Goal: Transaction & Acquisition: Download file/media

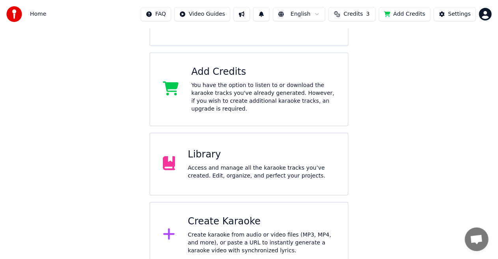
scroll to position [119, 0]
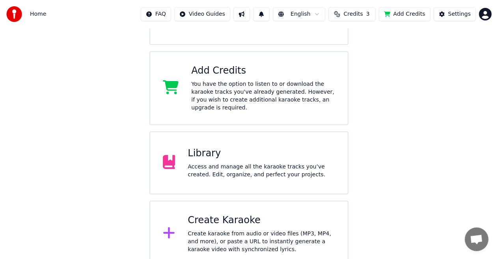
click at [224, 163] on div "Access and manage all the karaoke tracks you’ve created. Edit, organize, and pe…" at bounding box center [261, 171] width 147 height 16
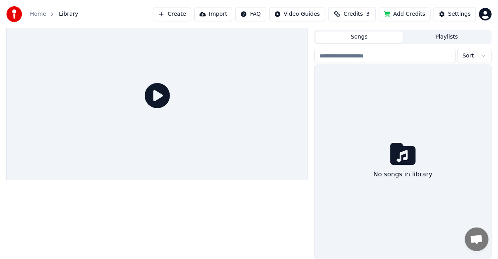
scroll to position [17, 0]
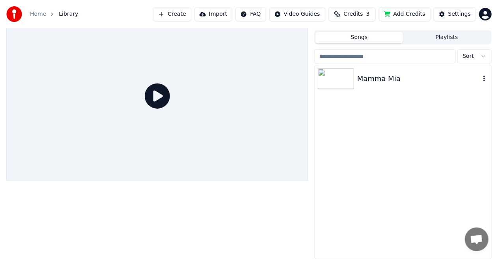
click at [407, 69] on div "Mamma Mia" at bounding box center [402, 78] width 177 height 27
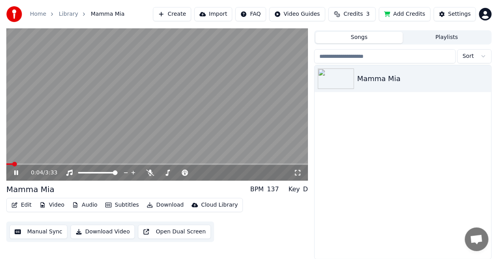
click at [144, 165] on div "0:04 / 3:33" at bounding box center [156, 173] width 301 height 16
click at [144, 165] on div "0:05 / 3:33" at bounding box center [156, 173] width 301 height 16
click at [189, 164] on span at bounding box center [186, 164] width 5 height 5
click at [183, 139] on video at bounding box center [156, 95] width 301 height 169
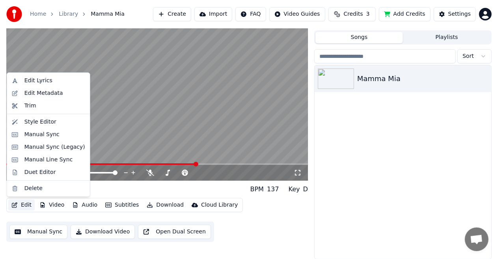
click at [26, 205] on button "Edit" at bounding box center [21, 205] width 26 height 11
click at [32, 77] on div "Edit Lyrics" at bounding box center [38, 81] width 28 height 8
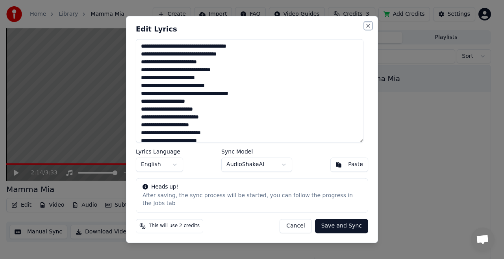
click at [368, 29] on button "Close" at bounding box center [368, 25] width 6 height 6
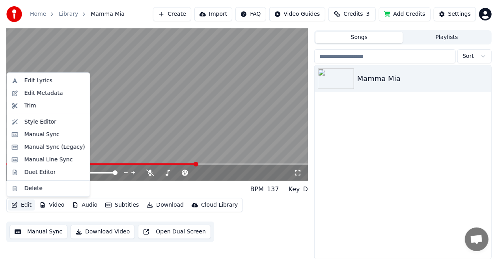
click at [20, 206] on button "Edit" at bounding box center [21, 205] width 26 height 11
click at [55, 158] on div "Manual Line Sync" at bounding box center [48, 160] width 48 height 8
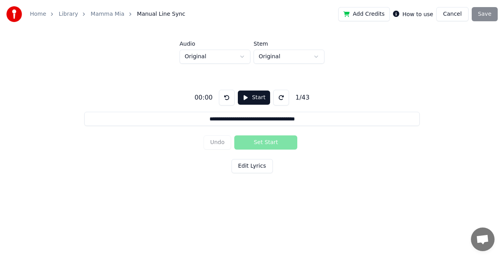
click at [258, 164] on button "Edit Lyrics" at bounding box center [252, 166] width 41 height 14
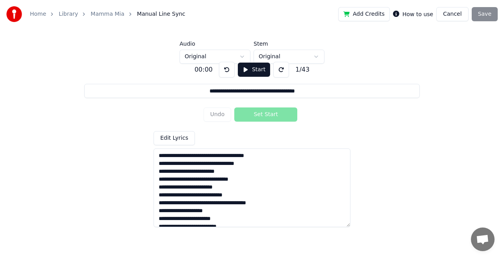
scroll to position [266, 0]
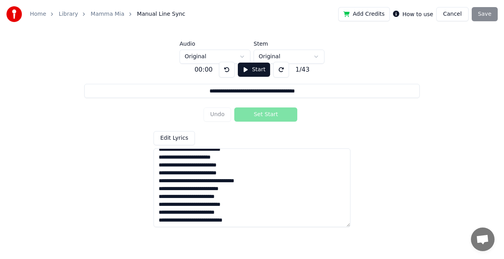
click at [456, 9] on button "Cancel" at bounding box center [453, 14] width 32 height 14
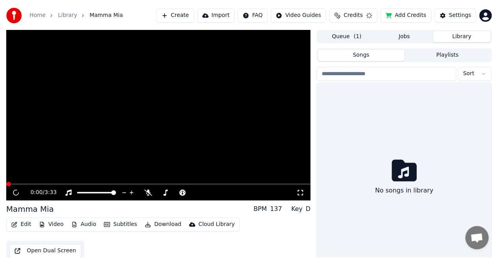
scroll to position [17, 0]
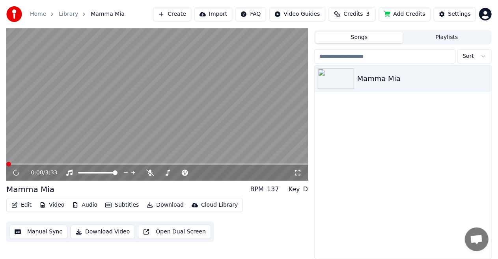
click at [34, 231] on button "Manual Sync" at bounding box center [38, 232] width 58 height 14
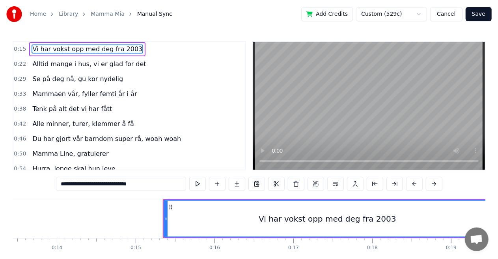
scroll to position [0, 1170]
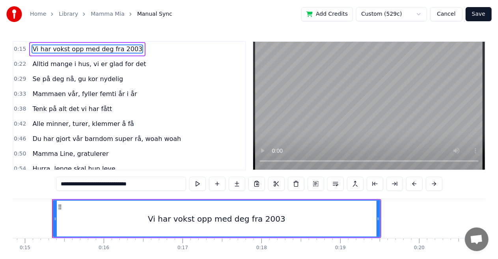
click at [91, 61] on span "Alltid mange i hus, vi er glad for det" at bounding box center [89, 63] width 115 height 9
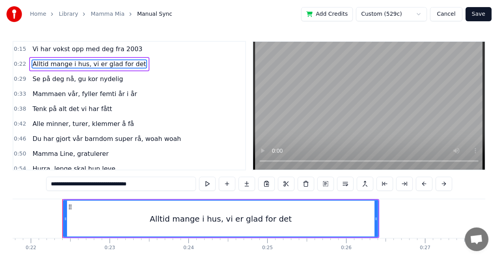
scroll to position [0, 1726]
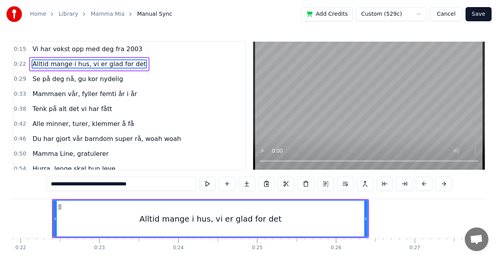
click at [110, 186] on input "**********" at bounding box center [121, 184] width 150 height 14
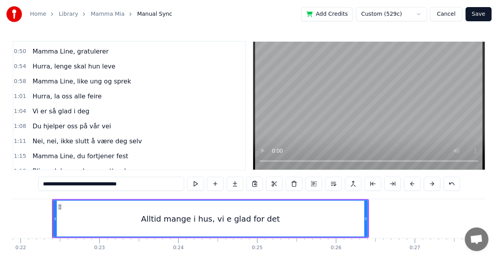
scroll to position [107, 0]
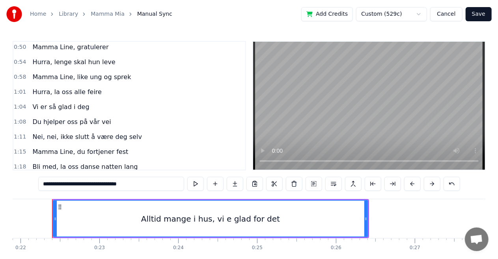
click at [42, 105] on span "Vi er så glad i deg" at bounding box center [61, 106] width 58 height 9
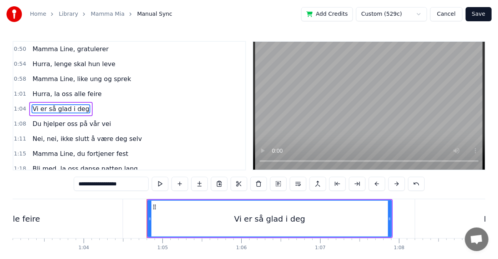
scroll to position [0, 5067]
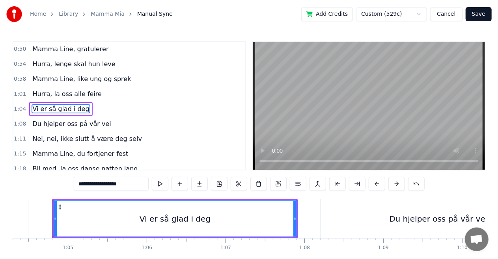
click at [91, 186] on input "**********" at bounding box center [111, 184] width 75 height 14
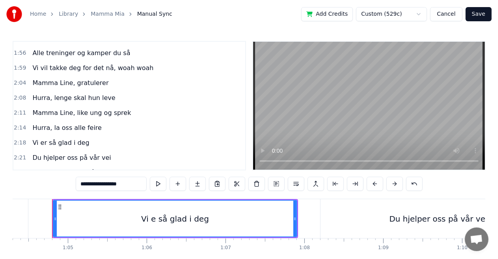
scroll to position [312, 0]
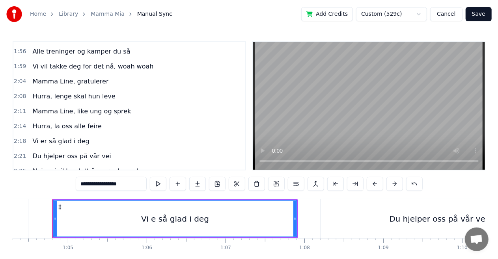
click at [40, 137] on span "Vi er så glad i deg" at bounding box center [61, 141] width 58 height 9
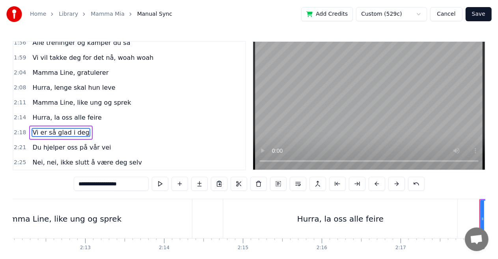
scroll to position [0, 10835]
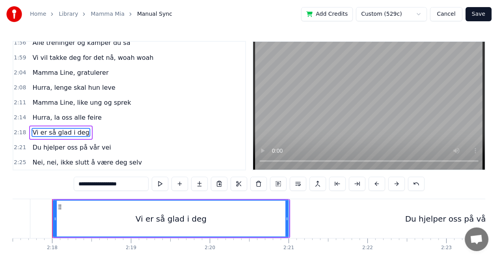
click at [91, 186] on input "**********" at bounding box center [111, 184] width 75 height 14
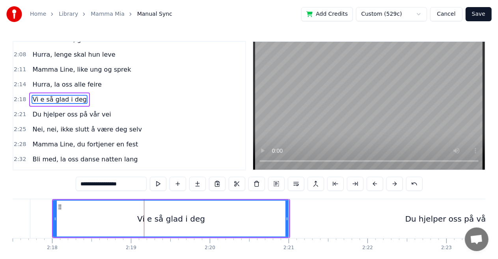
scroll to position [361, 0]
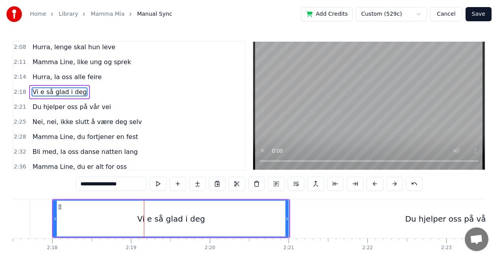
click at [114, 132] on span "Mamma Line, du fortjener en fest" at bounding box center [85, 136] width 107 height 9
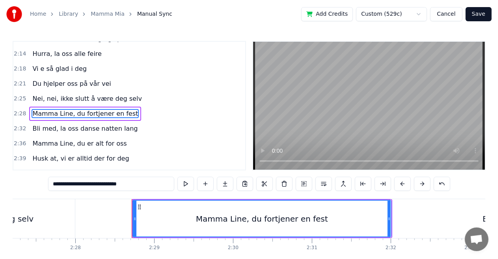
scroll to position [0, 11679]
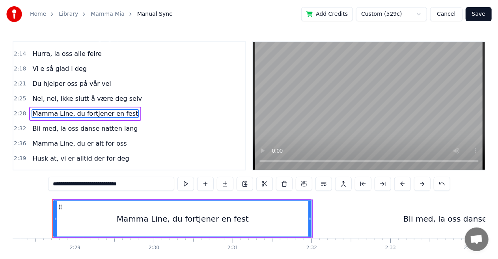
click at [127, 185] on input "**********" at bounding box center [111, 184] width 126 height 14
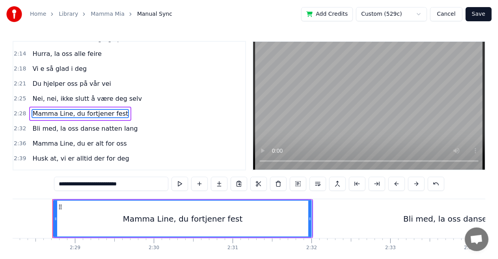
type input "**********"
click at [57, 155] on div "Husk at, vi er alltid der for deg" at bounding box center [80, 159] width 103 height 14
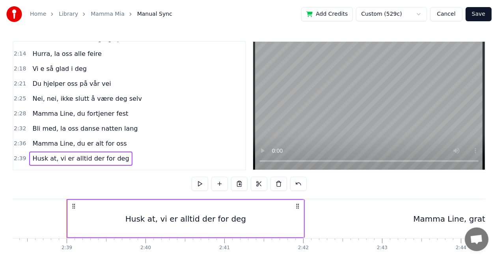
scroll to position [0, 12490]
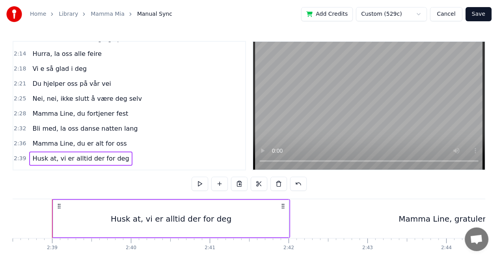
click at [73, 152] on div "Husk at, vi er alltid der for deg" at bounding box center [80, 159] width 103 height 14
click at [140, 187] on div "0:15 Vi har vokst opp med deg fra 2003 0:22 Alltid mange i hus, vi e glad for d…" at bounding box center [249, 160] width 472 height 238
click at [81, 169] on span "Mamma Line, gratulerer" at bounding box center [71, 173] width 78 height 9
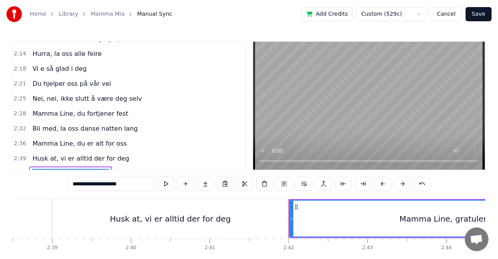
scroll to position [443, 0]
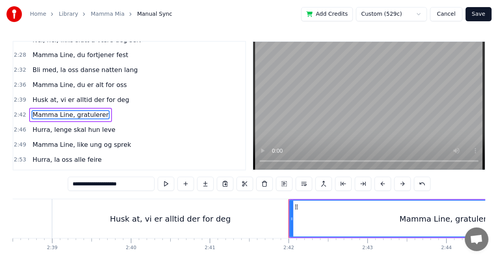
click at [87, 95] on span "Husk at, vi er alltid der for deg" at bounding box center [81, 99] width 98 height 9
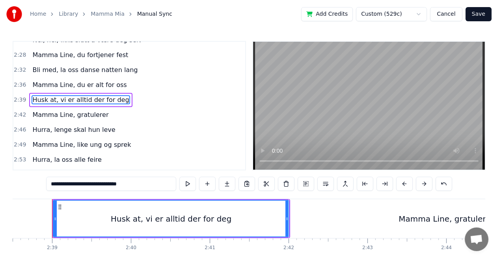
scroll to position [429, 0]
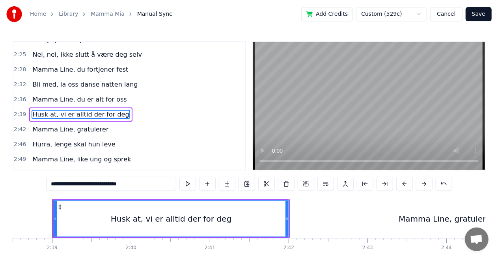
click at [83, 185] on input "**********" at bounding box center [111, 184] width 130 height 14
type input "**********"
click at [126, 141] on div "2:46 Hurra, lenge skal hun leve" at bounding box center [129, 144] width 232 height 15
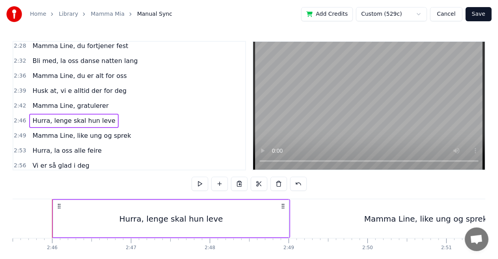
scroll to position [464, 0]
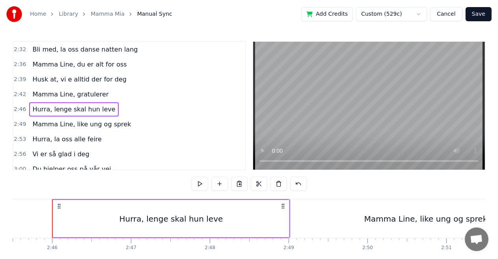
click at [64, 150] on span "Vi er så glad i deg" at bounding box center [61, 154] width 58 height 9
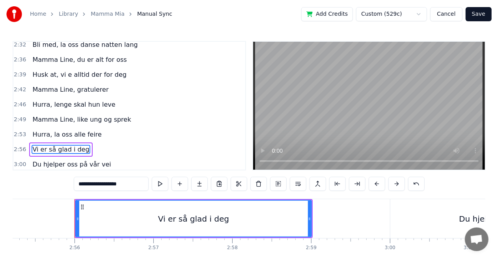
scroll to position [0, 13829]
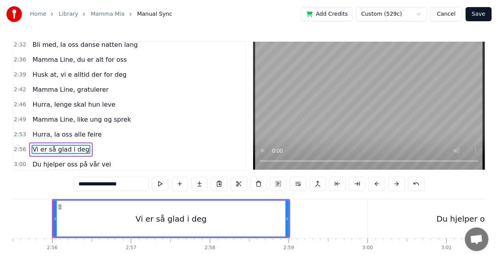
click at [92, 185] on input "**********" at bounding box center [111, 184] width 75 height 14
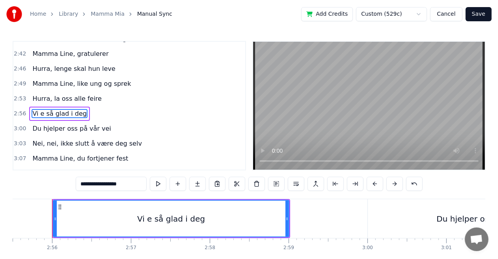
scroll to position [0, 0]
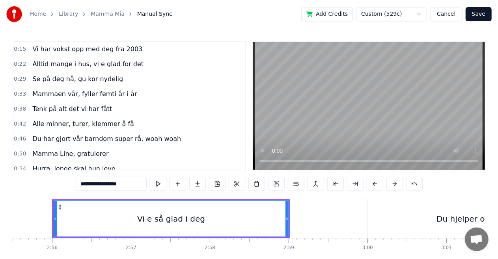
type input "**********"
click at [479, 15] on button "Save" at bounding box center [478, 14] width 26 height 14
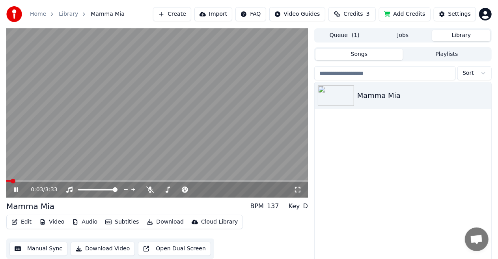
click at [64, 180] on video at bounding box center [156, 112] width 301 height 169
click at [150, 189] on icon at bounding box center [150, 190] width 8 height 6
click at [165, 190] on span at bounding box center [162, 190] width 7 height 2
click at [129, 114] on video at bounding box center [156, 112] width 301 height 169
click at [149, 190] on icon at bounding box center [150, 190] width 4 height 6
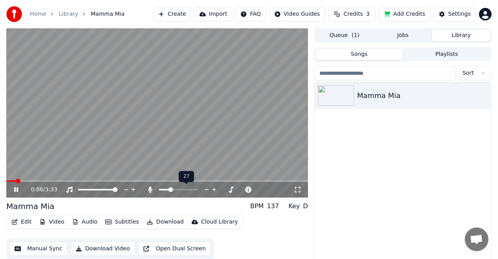
click at [169, 189] on span at bounding box center [178, 190] width 39 height 2
click at [226, 103] on video at bounding box center [156, 112] width 301 height 169
click at [16, 169] on video at bounding box center [156, 112] width 301 height 169
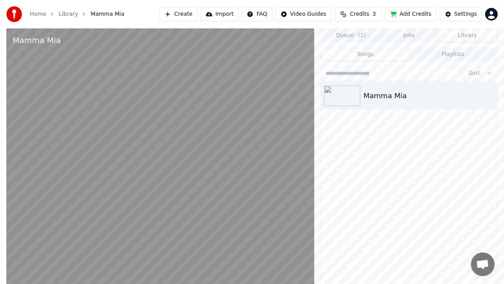
click at [16, 177] on video at bounding box center [160, 170] width 308 height 284
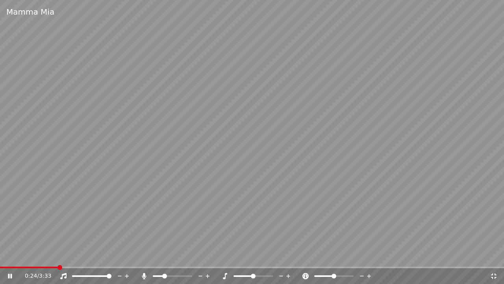
click at [253, 195] on video at bounding box center [252, 142] width 504 height 284
click at [147, 259] on div "0:24 / 3:33" at bounding box center [252, 276] width 504 height 16
click at [145, 259] on icon at bounding box center [144, 276] width 4 height 6
click at [169, 215] on video at bounding box center [252, 142] width 504 height 284
click at [494, 259] on div "0:36 / 3:33" at bounding box center [252, 276] width 504 height 16
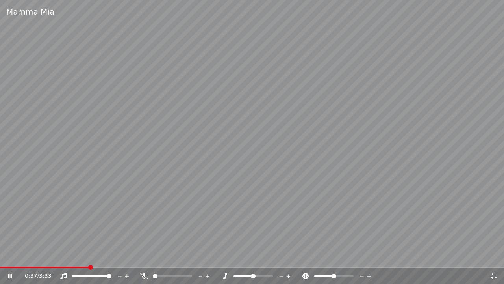
click at [496, 259] on icon at bounding box center [494, 276] width 8 height 6
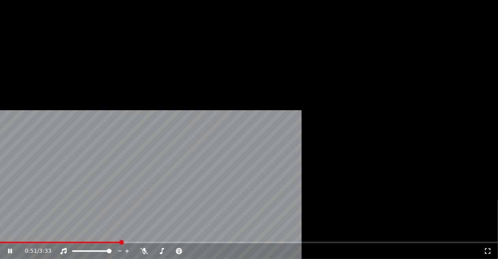
scroll to position [17, 0]
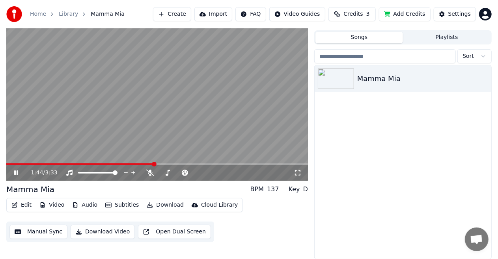
click at [215, 119] on video at bounding box center [156, 95] width 301 height 169
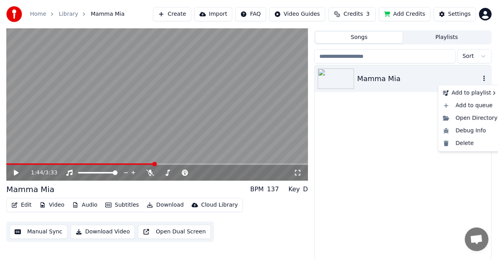
click at [485, 78] on icon "button" at bounding box center [484, 78] width 8 height 6
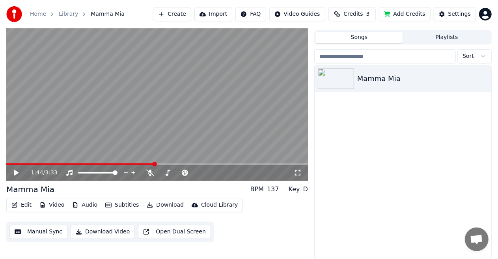
click at [297, 173] on icon at bounding box center [298, 173] width 8 height 6
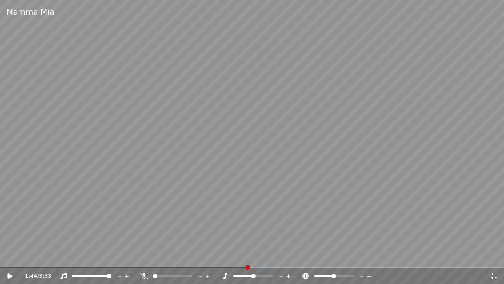
click at [161, 259] on div at bounding box center [179, 276] width 63 height 8
click at [173, 259] on div at bounding box center [179, 276] width 63 height 8
click at [173, 259] on span at bounding box center [172, 276] width 39 height 2
click at [2, 259] on video at bounding box center [252, 142] width 504 height 284
click at [3, 259] on div "1:50 / 3:33" at bounding box center [252, 276] width 504 height 16
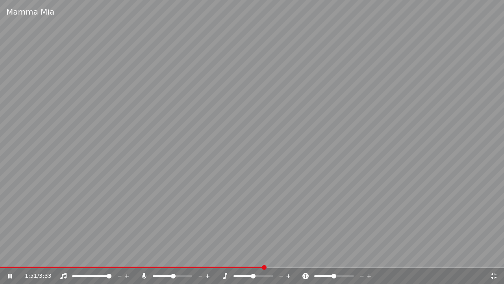
click at [9, 259] on icon at bounding box center [10, 275] width 4 height 5
click at [4, 259] on span at bounding box center [132, 267] width 265 height 2
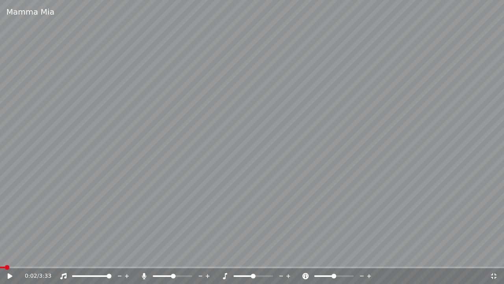
click at [31, 248] on video at bounding box center [252, 142] width 504 height 284
click at [167, 259] on span at bounding box center [160, 276] width 14 height 2
click at [159, 259] on span at bounding box center [156, 276] width 6 height 2
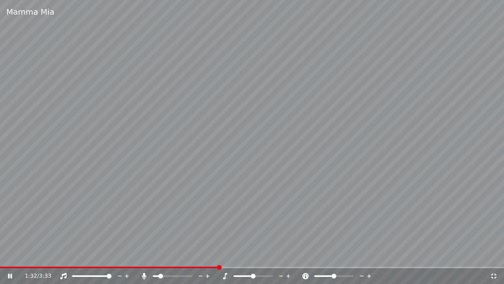
click at [210, 259] on icon at bounding box center [207, 276] width 7 height 8
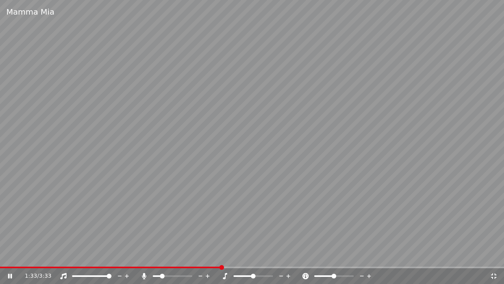
click at [210, 259] on icon at bounding box center [207, 276] width 7 height 8
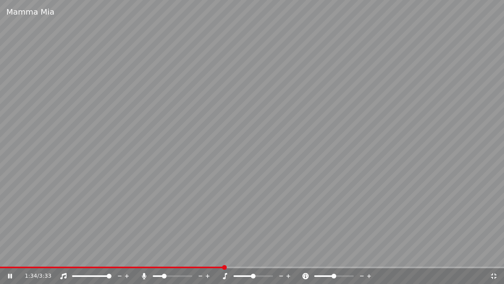
click at [210, 259] on icon at bounding box center [207, 276] width 7 height 8
click at [208, 259] on icon at bounding box center [208, 276] width 4 height 4
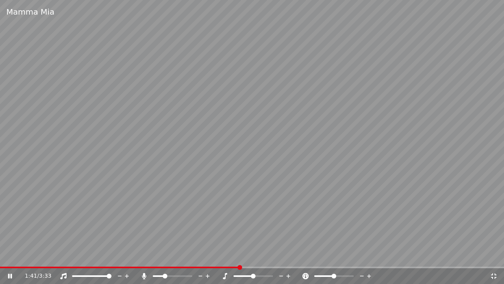
click at [208, 259] on icon at bounding box center [208, 276] width 4 height 4
click at [208, 259] on video at bounding box center [252, 142] width 504 height 284
click at [208, 259] on icon at bounding box center [208, 276] width 4 height 4
click at [211, 221] on video at bounding box center [252, 142] width 504 height 284
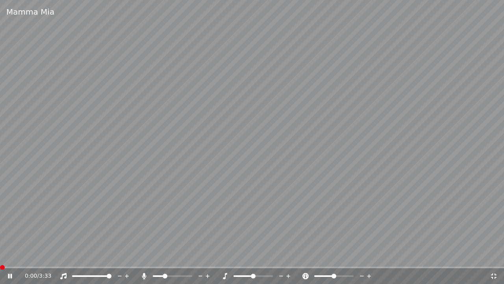
click at [0, 259] on span at bounding box center [0, 267] width 0 height 2
click at [8, 259] on icon at bounding box center [15, 276] width 19 height 6
click at [38, 234] on video at bounding box center [252, 142] width 504 height 284
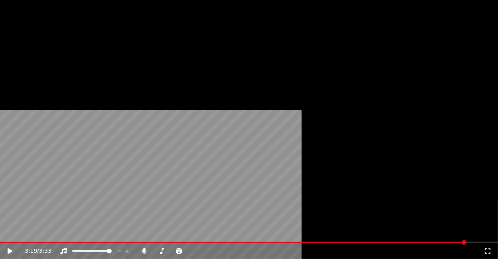
click at [163, 47] on button "Download" at bounding box center [164, 41] width 43 height 11
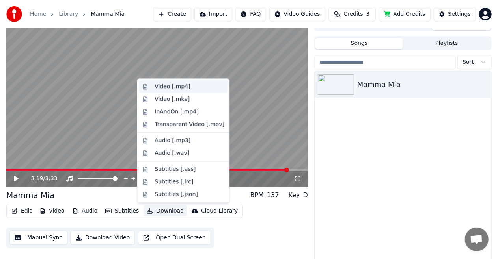
click at [187, 89] on div "Video [.mp4]" at bounding box center [189, 87] width 70 height 8
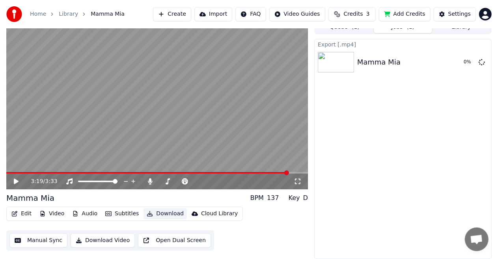
scroll to position [8, 0]
click at [465, 58] on button "Show" at bounding box center [461, 62] width 28 height 14
